Goal: Find specific fact: Find specific fact

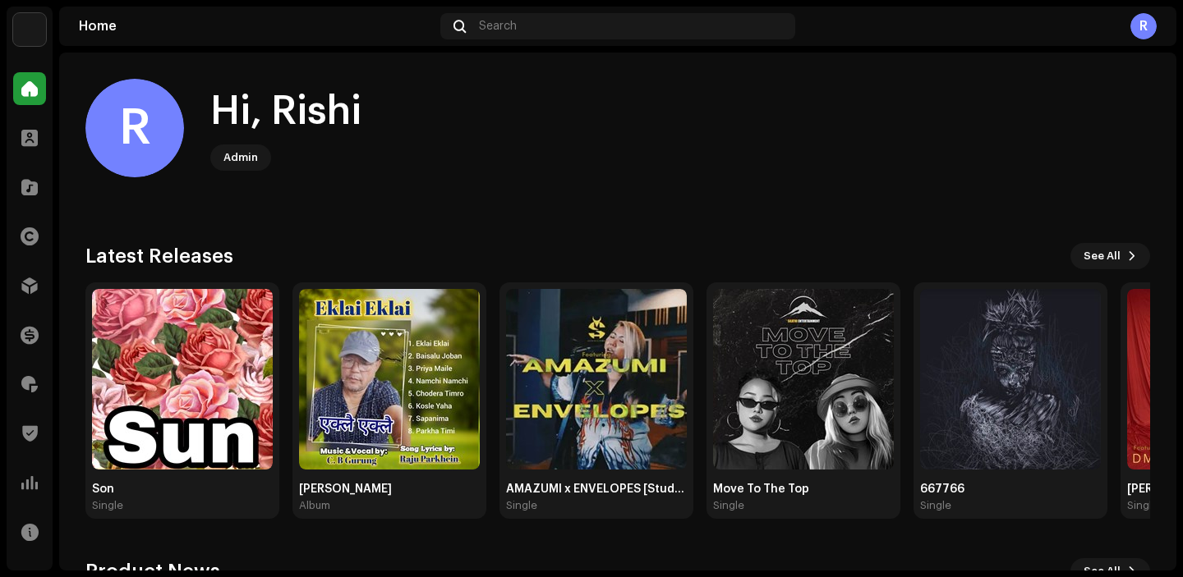
click at [19, 27] on img at bounding box center [29, 29] width 33 height 33
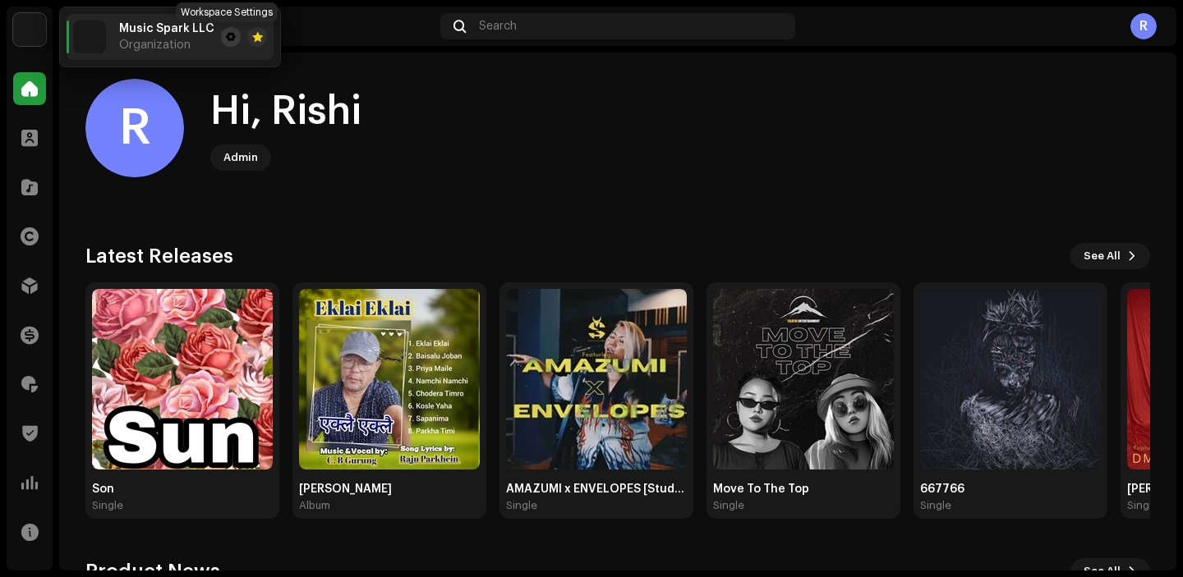
click at [227, 39] on span at bounding box center [231, 36] width 10 height 13
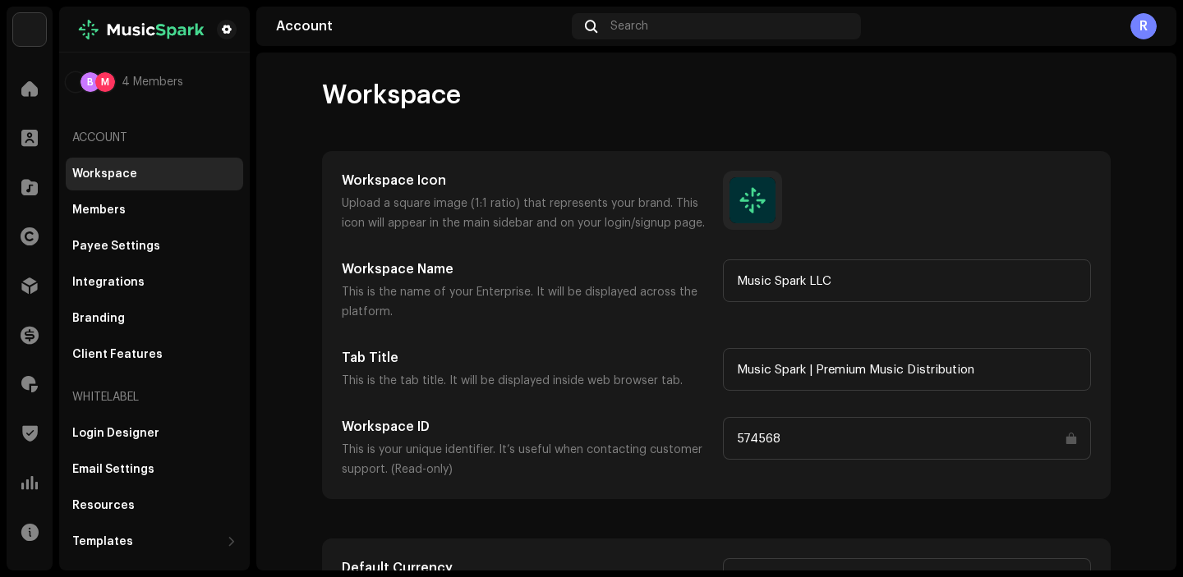
click at [765, 443] on input "574568" at bounding box center [907, 438] width 368 height 43
click at [19, 98] on div at bounding box center [29, 88] width 33 height 33
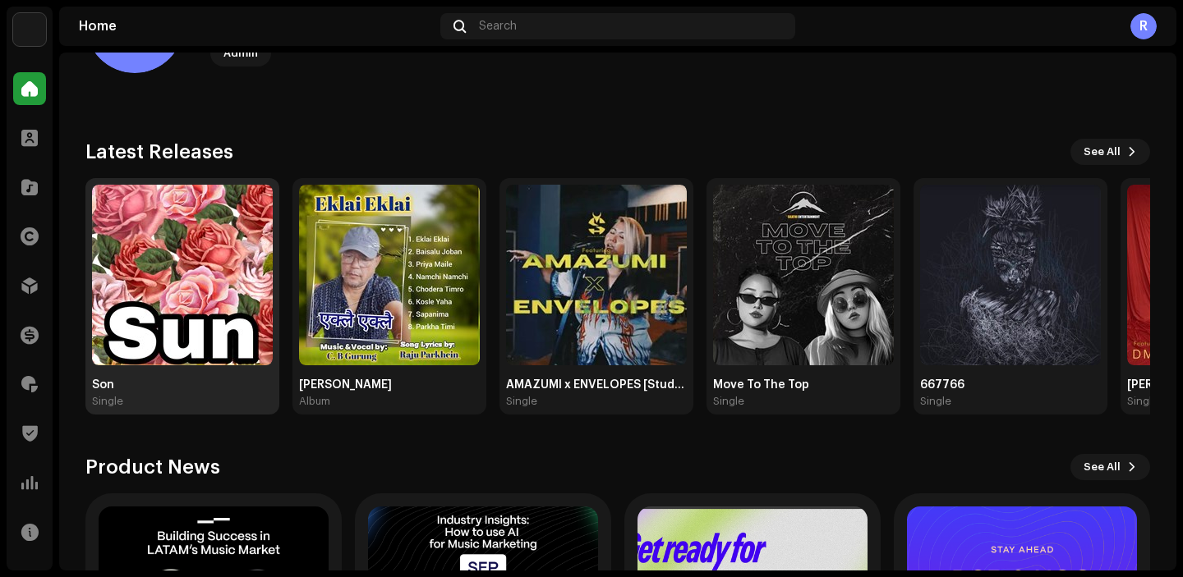
scroll to position [112, 0]
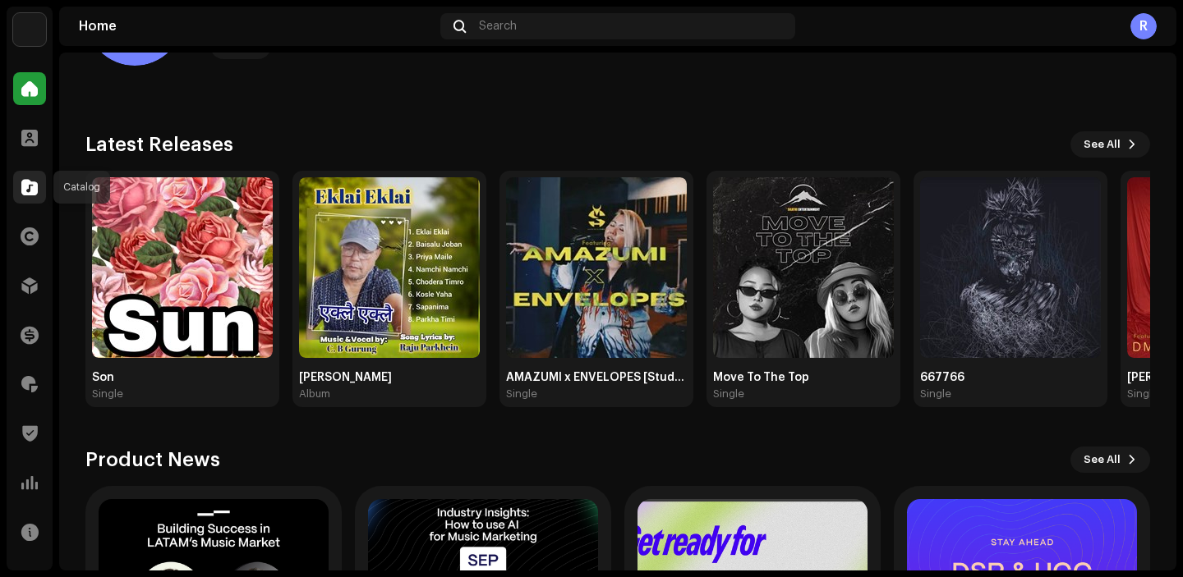
click at [34, 181] on span at bounding box center [29, 187] width 16 height 13
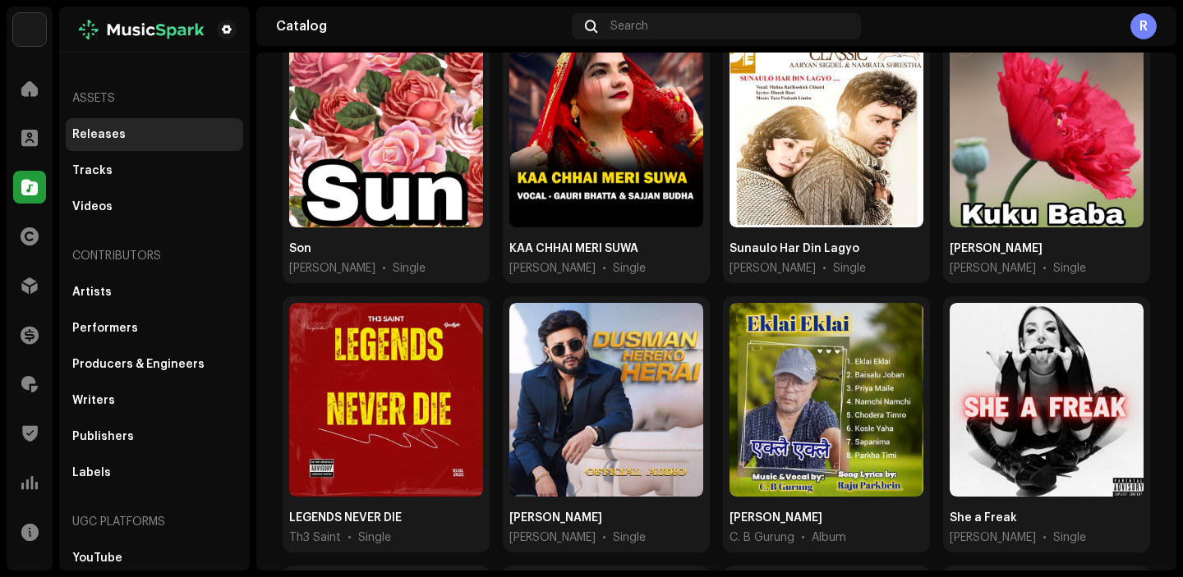
scroll to position [467, 0]
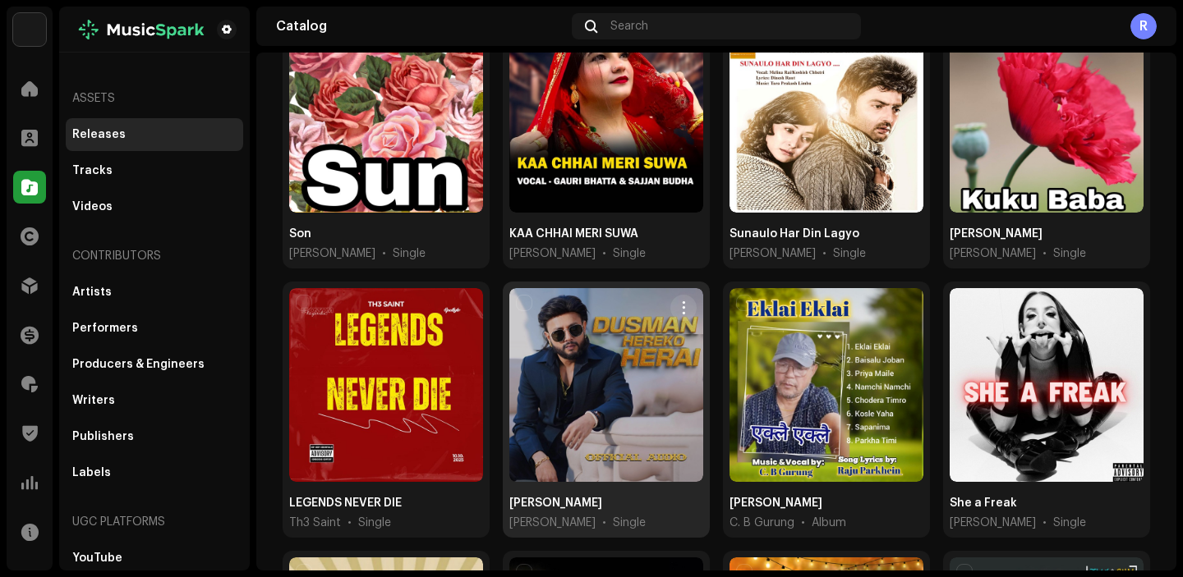
click at [612, 368] on div at bounding box center [606, 385] width 194 height 194
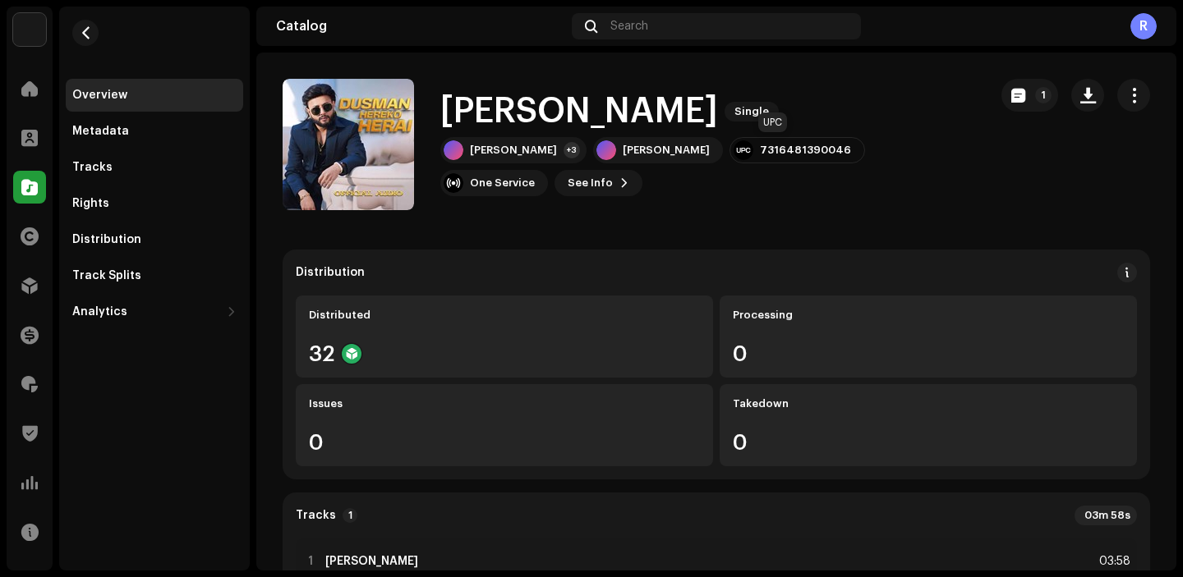
click at [760, 146] on div "7316481390046" at bounding box center [805, 150] width 91 height 13
copy div "7316481390046"
